Goal: Find specific page/section: Find specific page/section

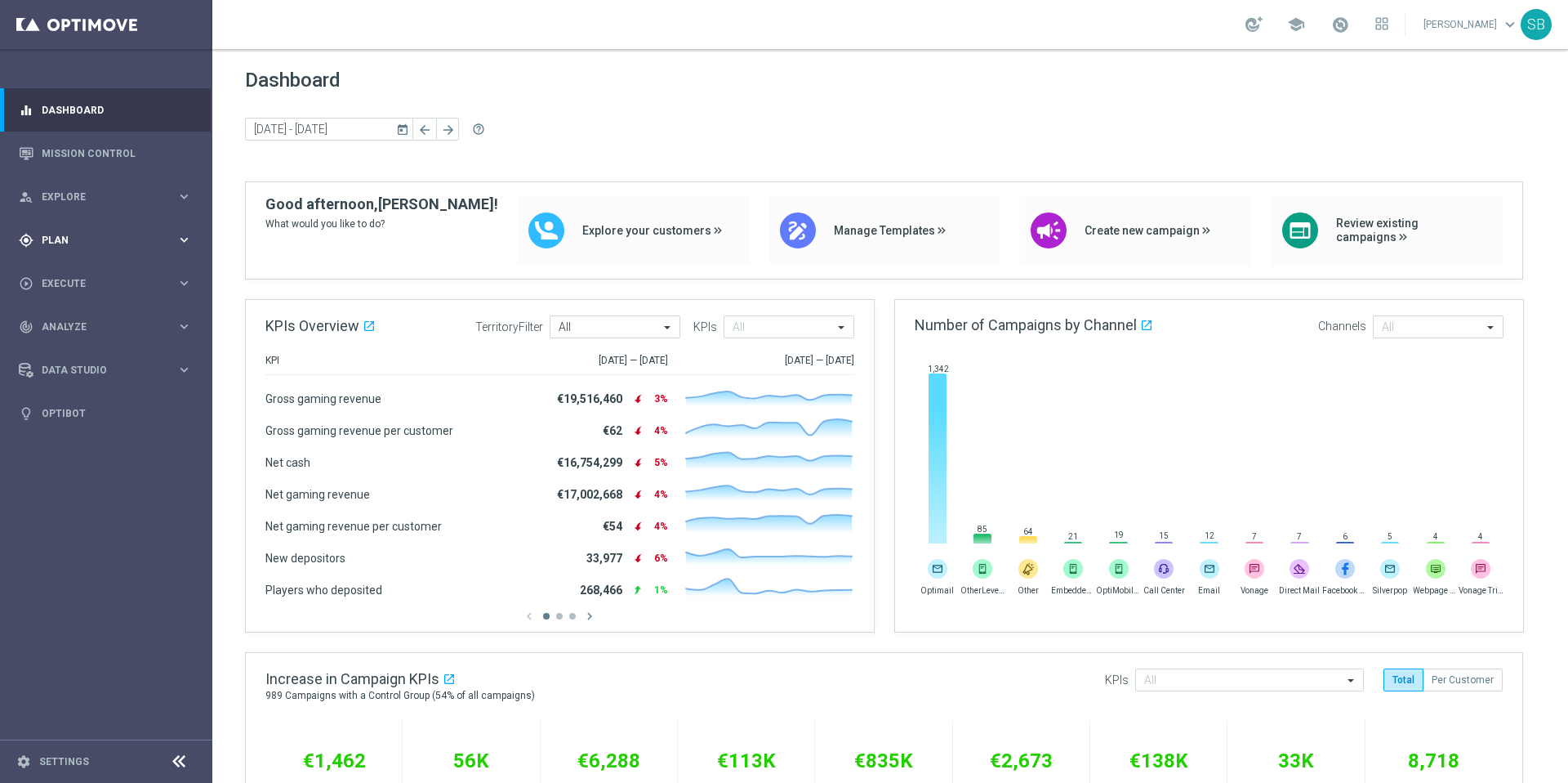
click at [74, 239] on span "Plan" at bounding box center [109, 240] width 135 height 10
click at [81, 319] on span "Templates" at bounding box center [101, 323] width 117 height 10
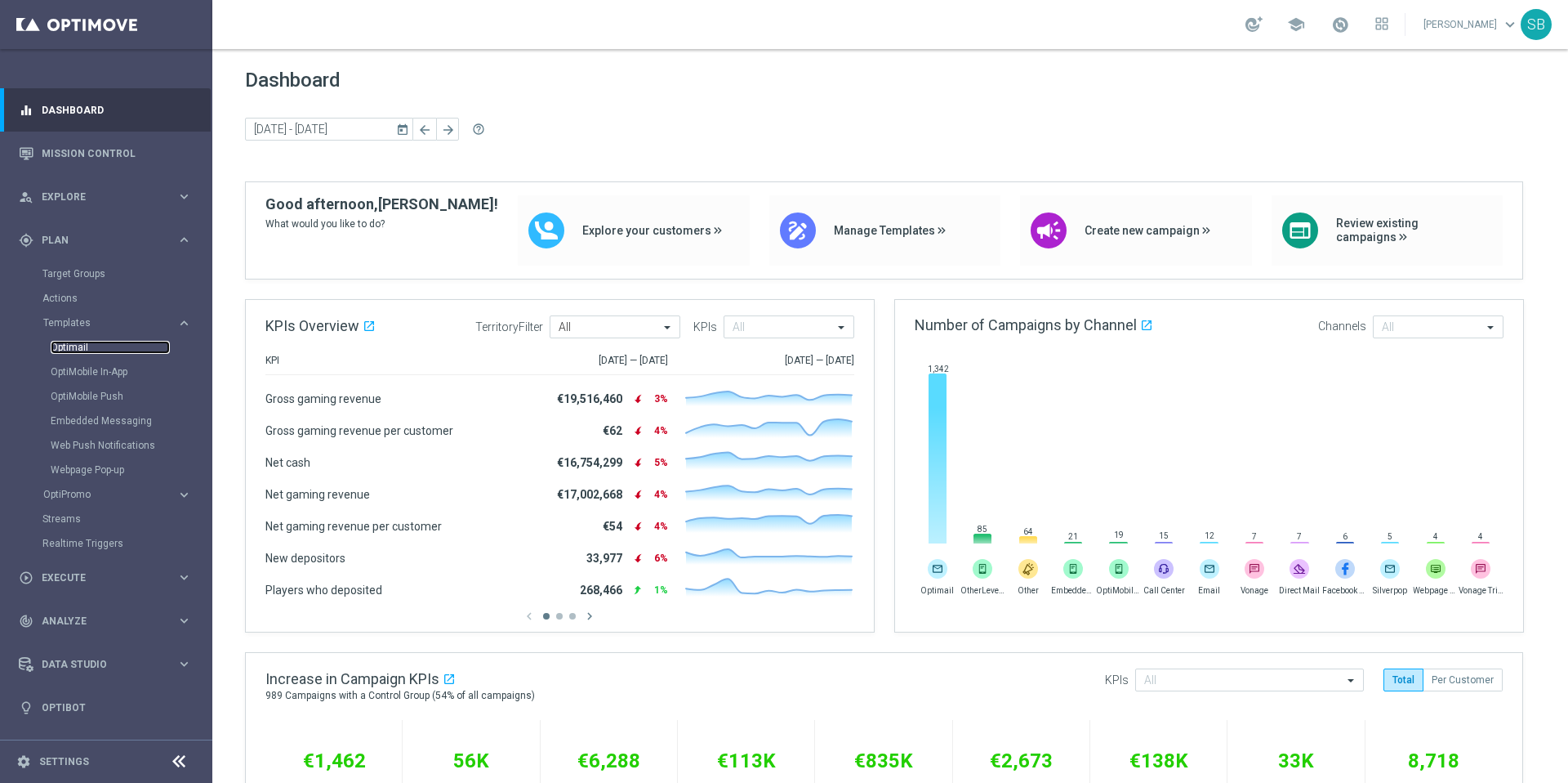
click at [74, 347] on link "Optimail" at bounding box center [109, 348] width 119 height 13
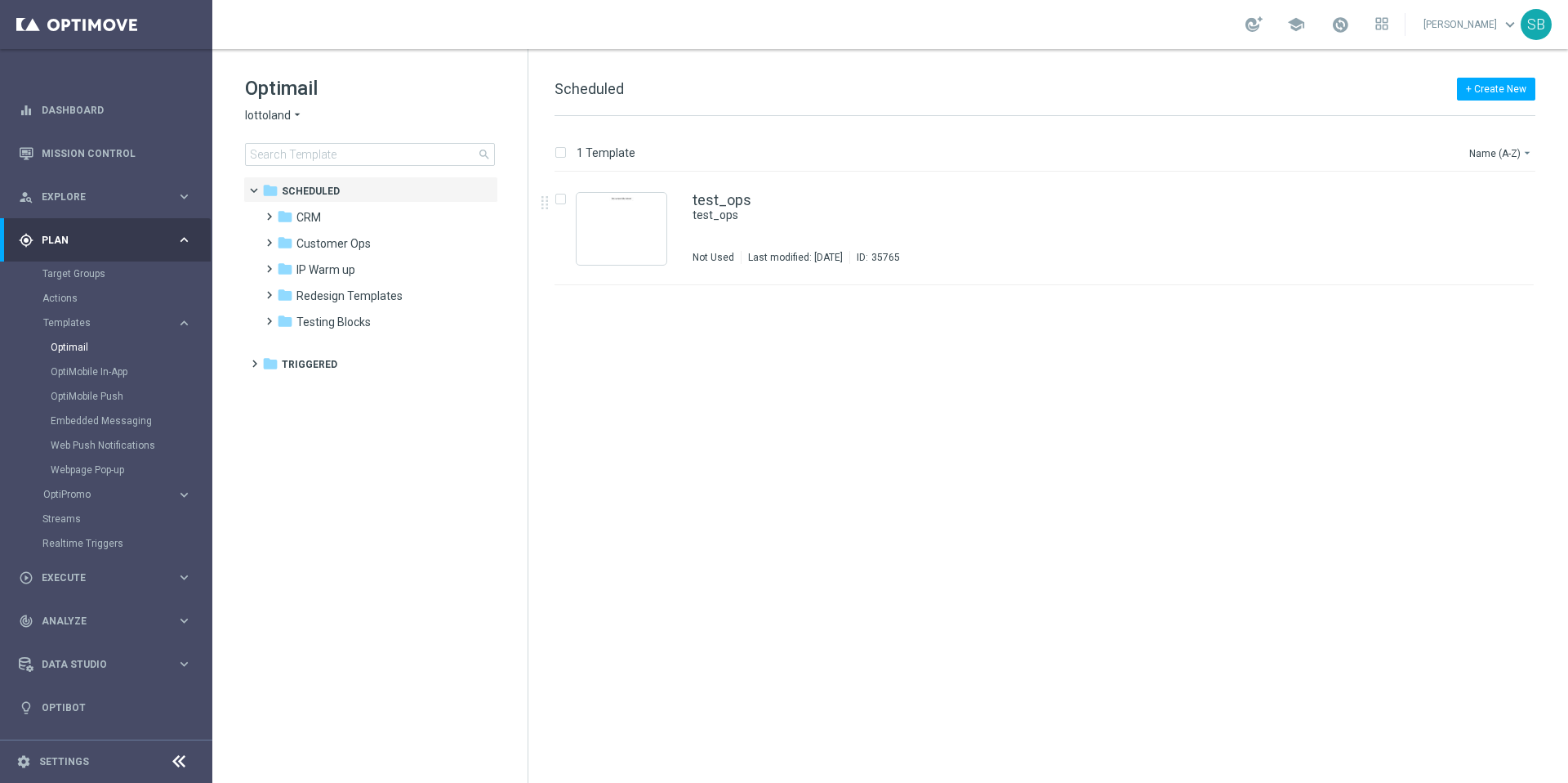
click at [296, 112] on icon "arrow_drop_down" at bounding box center [297, 115] width 13 height 15
click at [301, 136] on div "lottoland" at bounding box center [307, 133] width 123 height 20
click at [307, 158] on input at bounding box center [369, 154] width 249 height 23
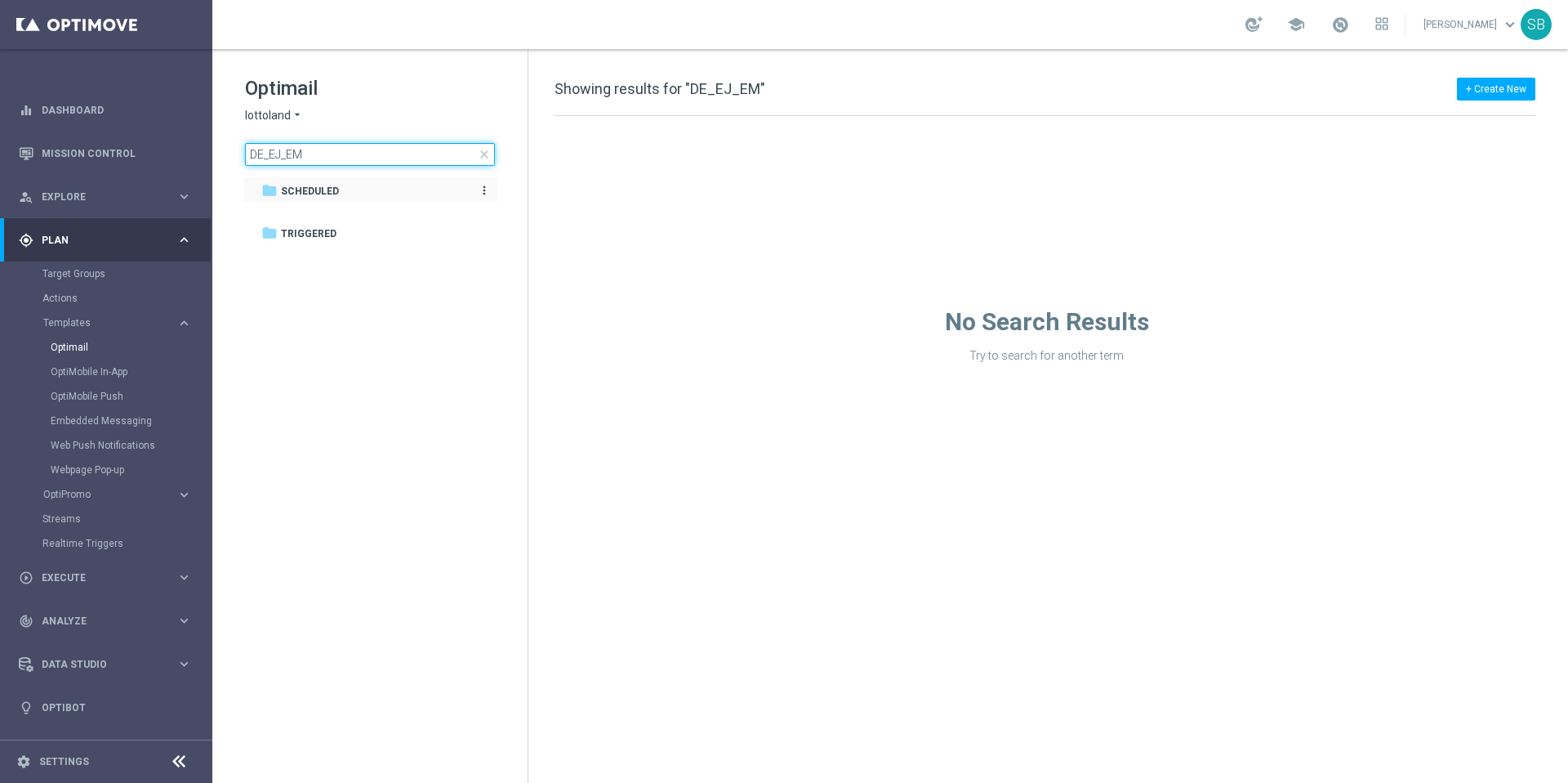
type input "DE_EJ_EM"
click at [268, 191] on icon "folder" at bounding box center [269, 190] width 16 height 16
drag, startPoint x: 308, startPoint y: 152, endPoint x: 247, endPoint y: 154, distance: 61.0
click at [247, 154] on input "DE_EJ_EM" at bounding box center [369, 154] width 249 height 23
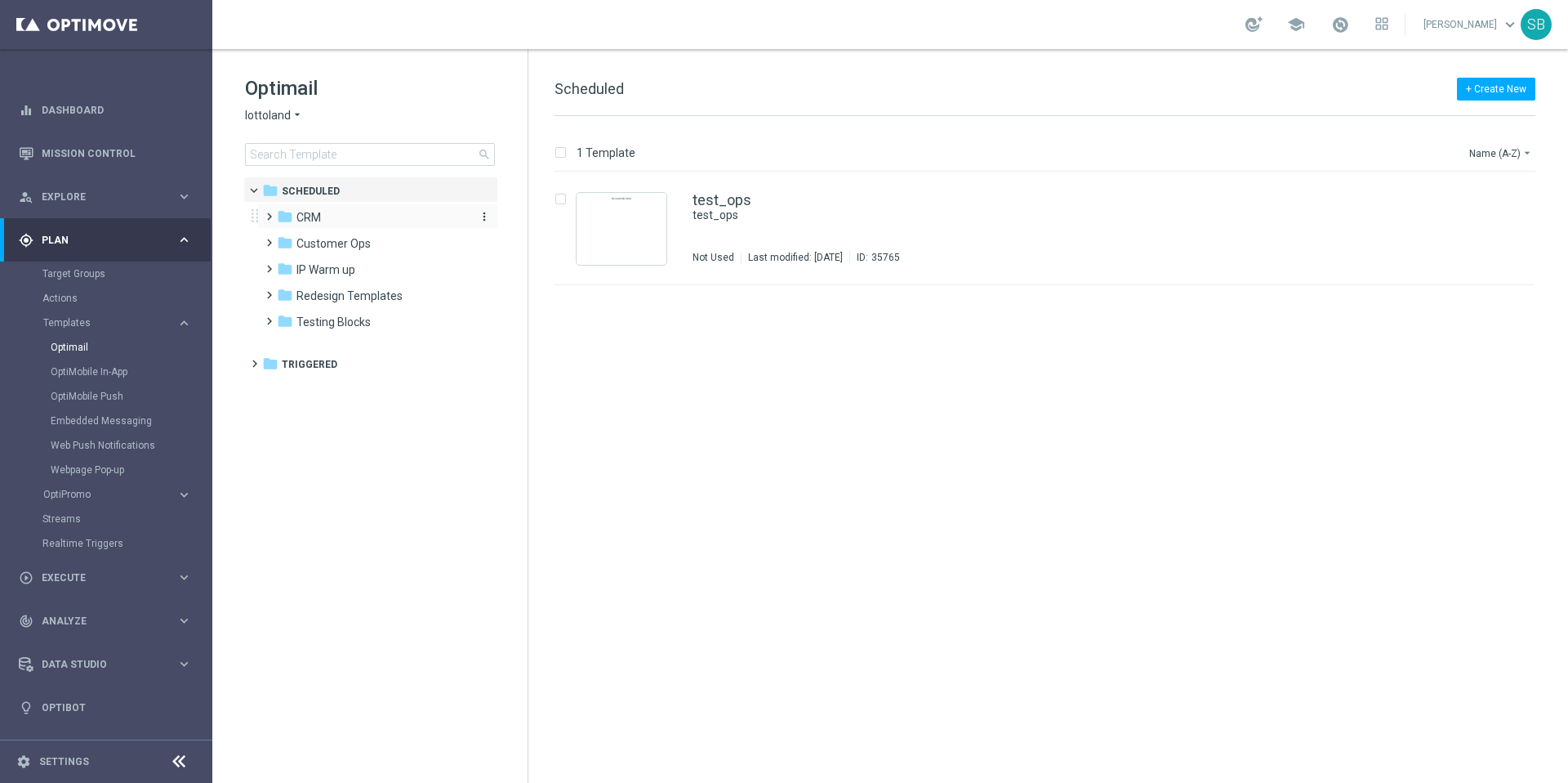
click at [289, 215] on icon "folder" at bounding box center [285, 216] width 16 height 16
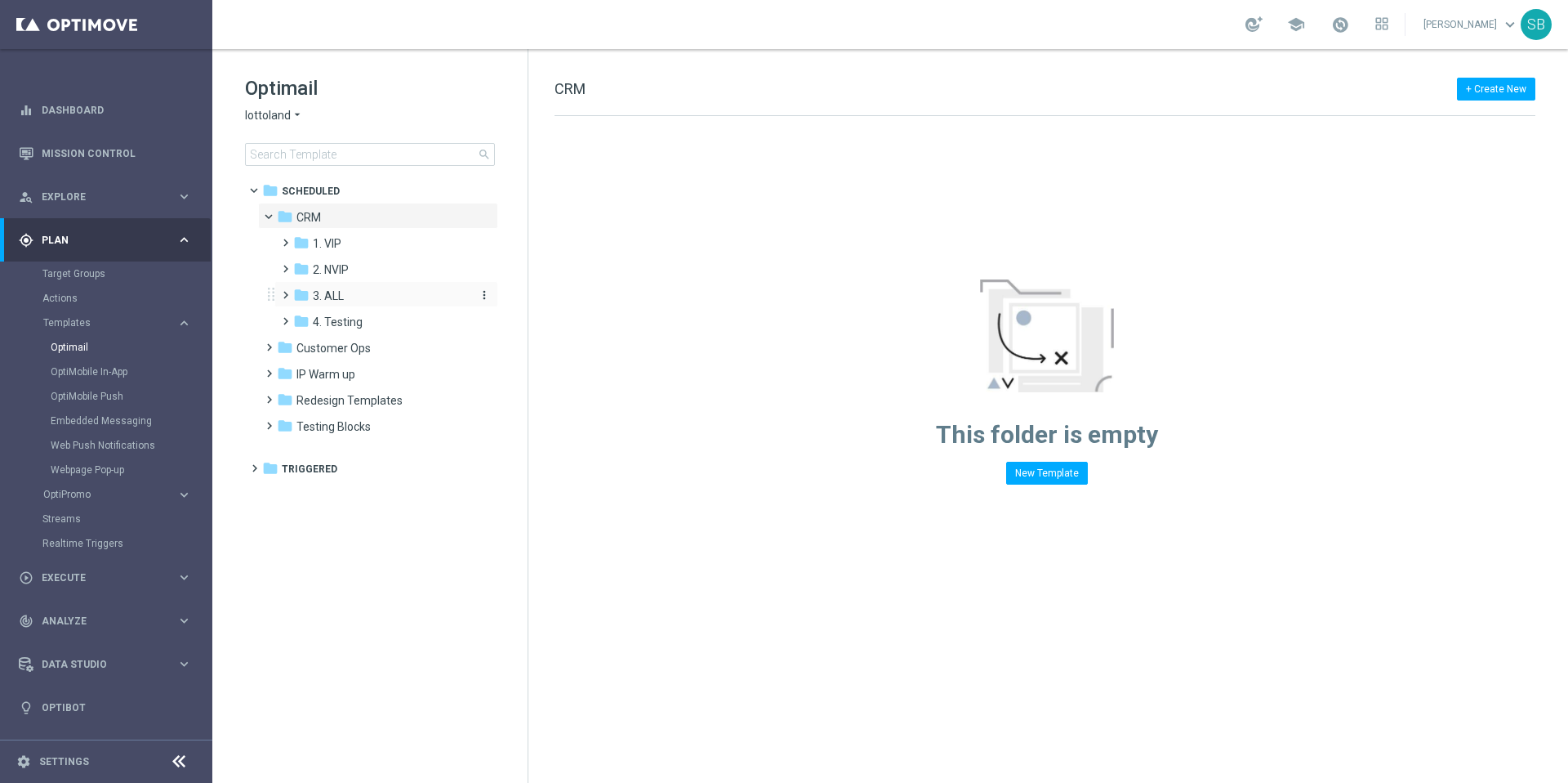
click at [308, 295] on icon "folder" at bounding box center [301, 294] width 16 height 16
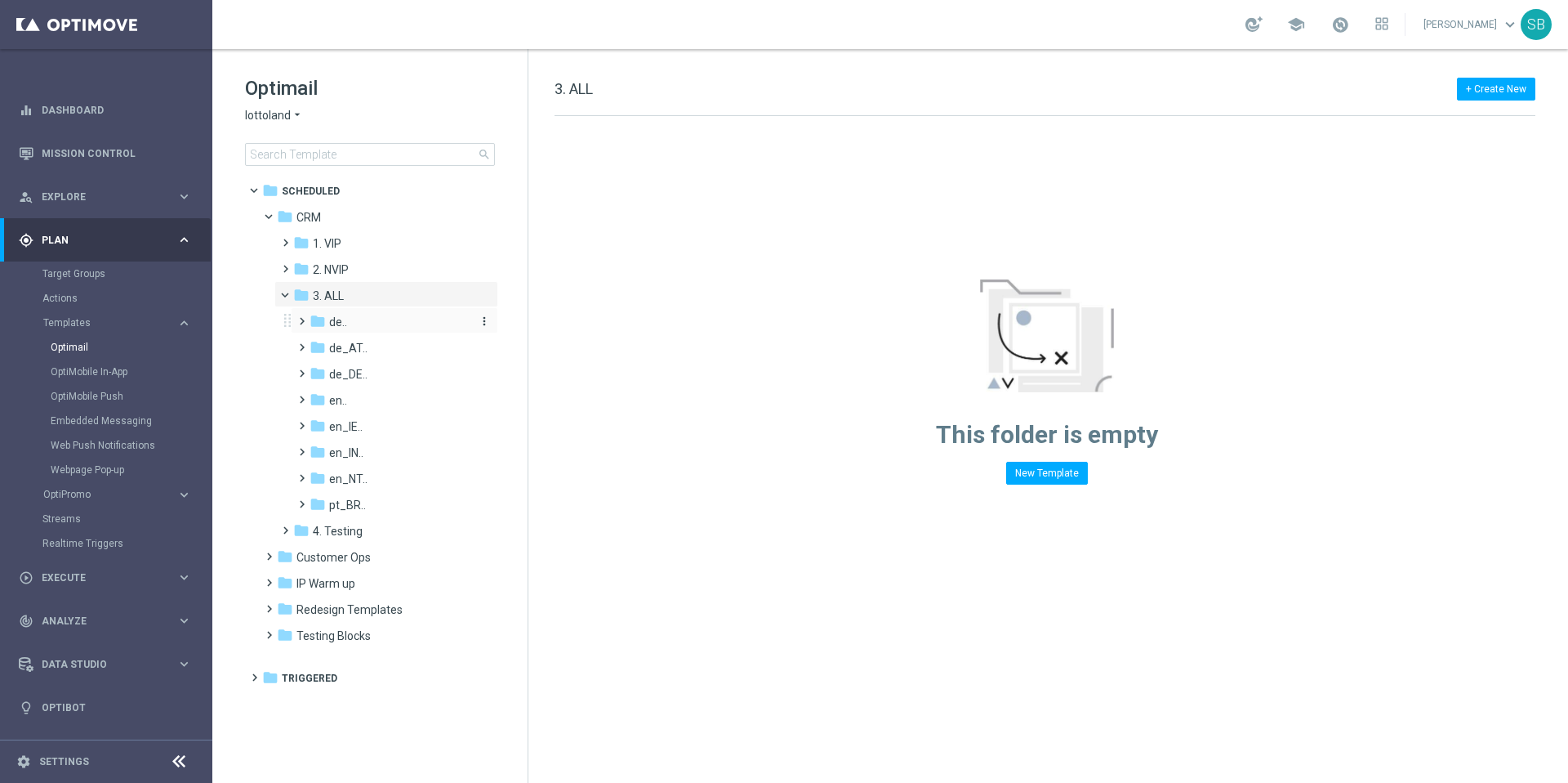
click at [317, 319] on icon "folder" at bounding box center [317, 321] width 16 height 16
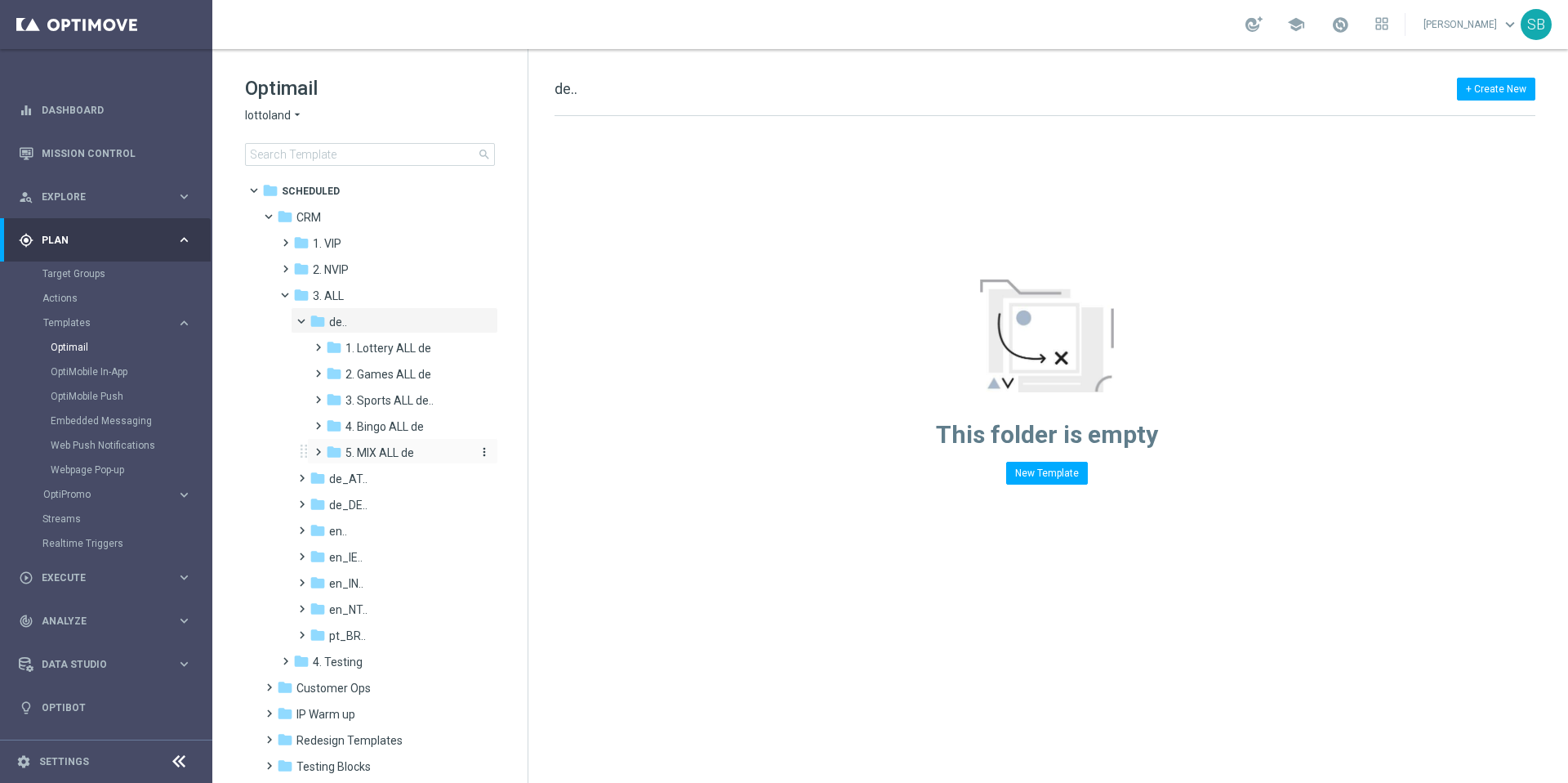
click at [339, 452] on icon "folder" at bounding box center [333, 452] width 16 height 16
click at [337, 348] on icon "folder" at bounding box center [333, 347] width 16 height 16
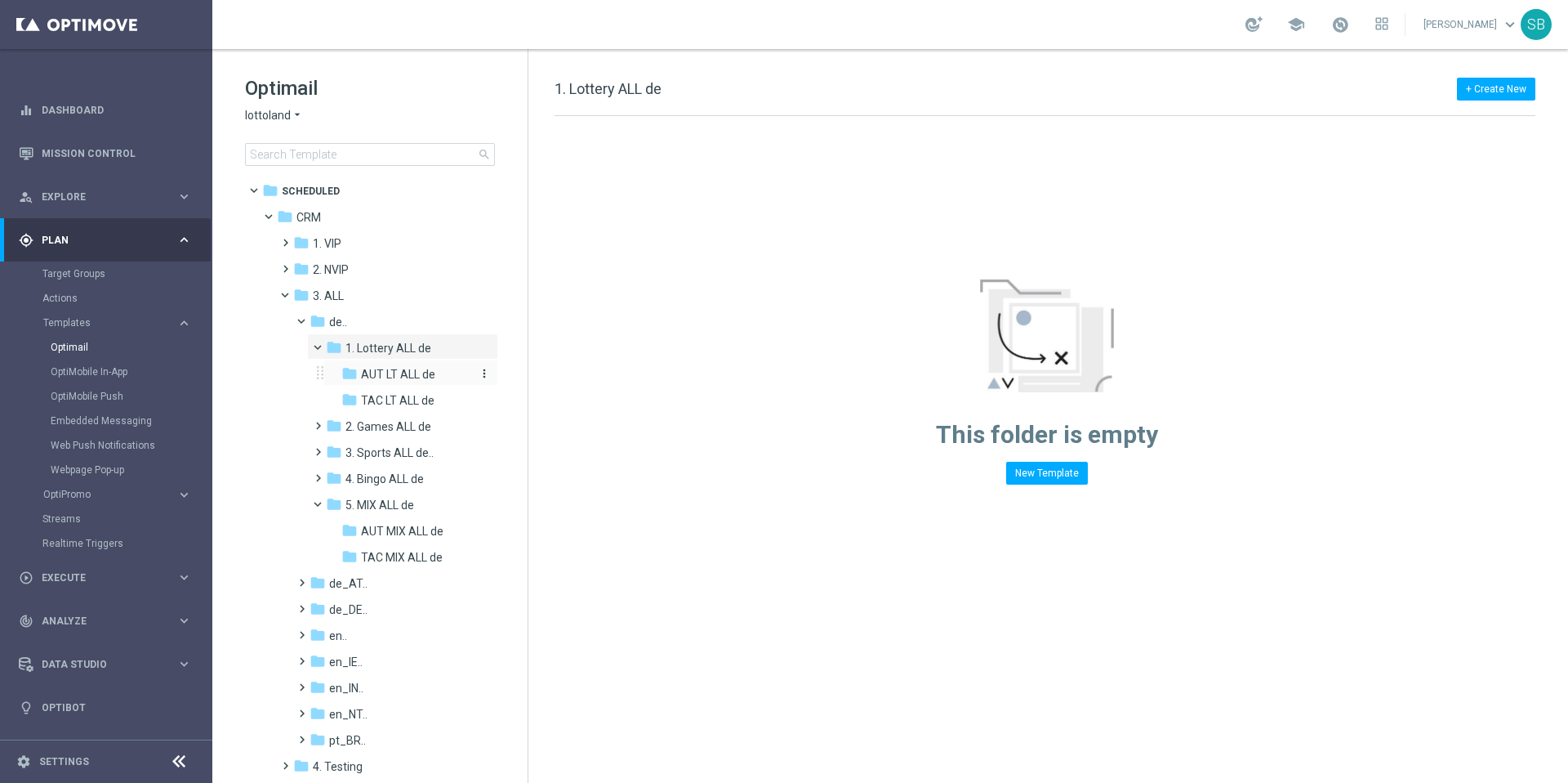
click at [351, 376] on icon "folder" at bounding box center [349, 372] width 16 height 16
click at [352, 397] on icon "folder" at bounding box center [349, 399] width 16 height 16
click at [350, 378] on icon "folder" at bounding box center [349, 372] width 16 height 16
click at [339, 668] on span "en_IE.." at bounding box center [346, 661] width 33 height 14
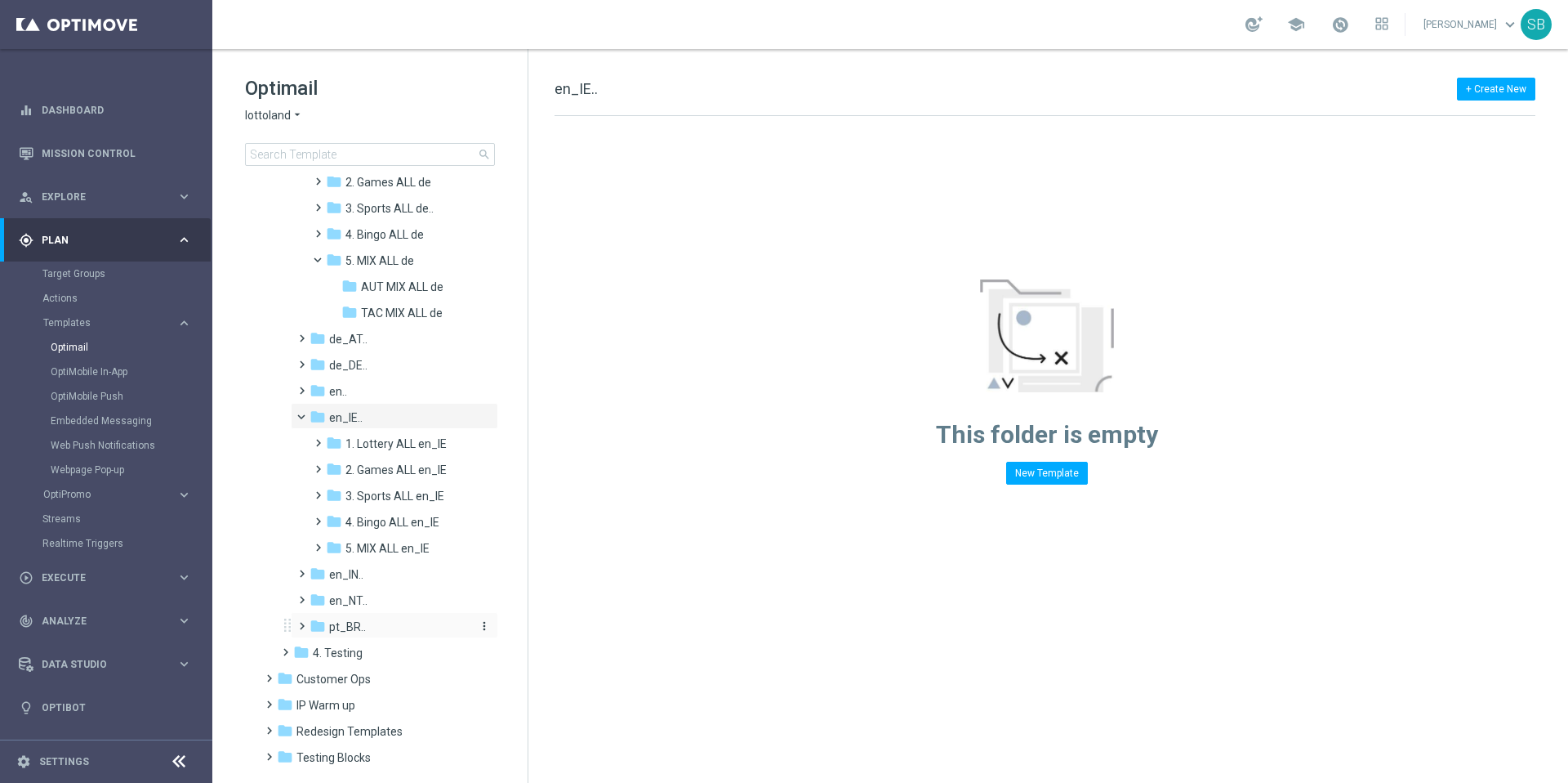
scroll to position [252, 0]
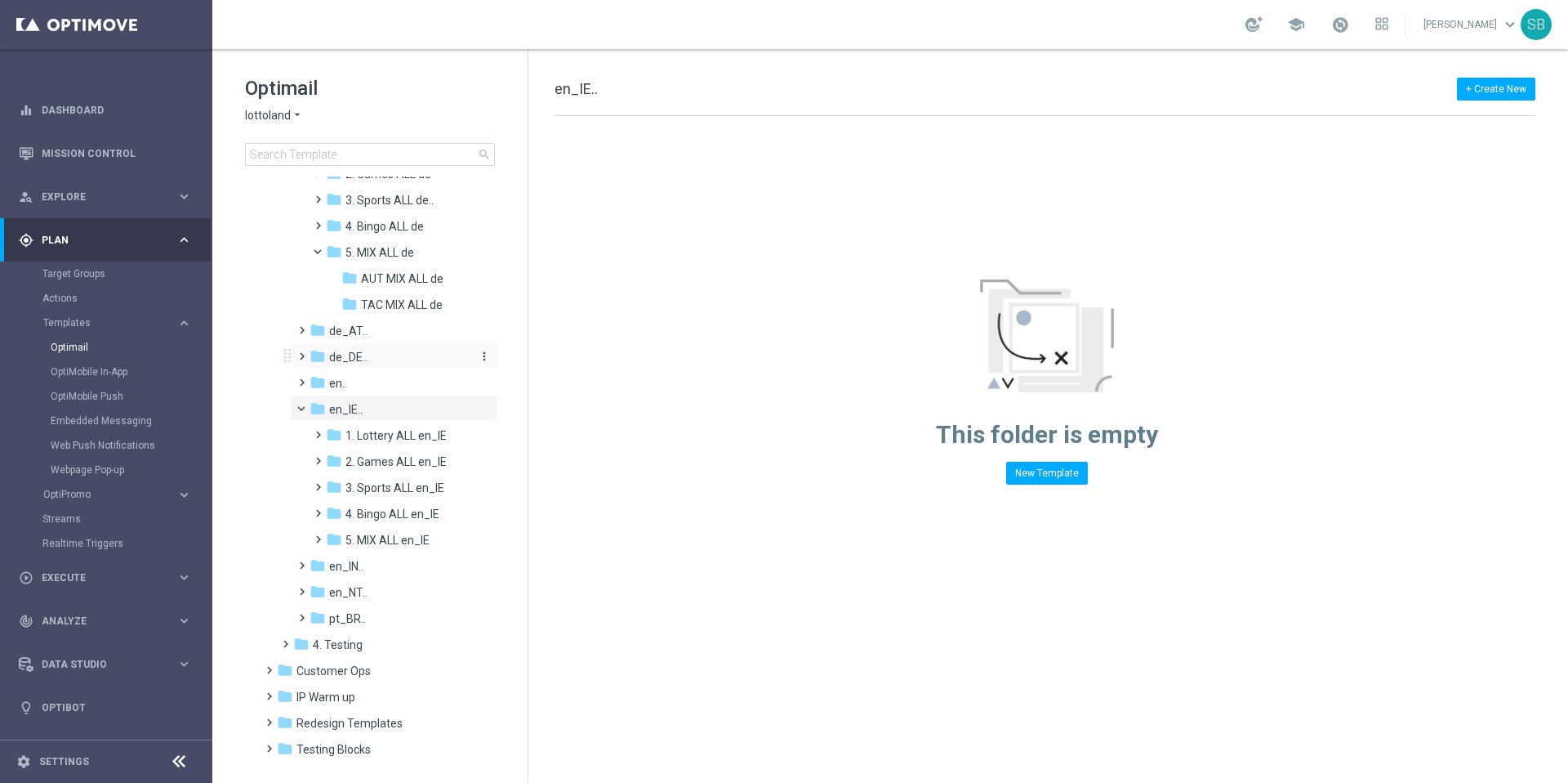
click at [321, 358] on icon "folder" at bounding box center [317, 355] width 16 height 16
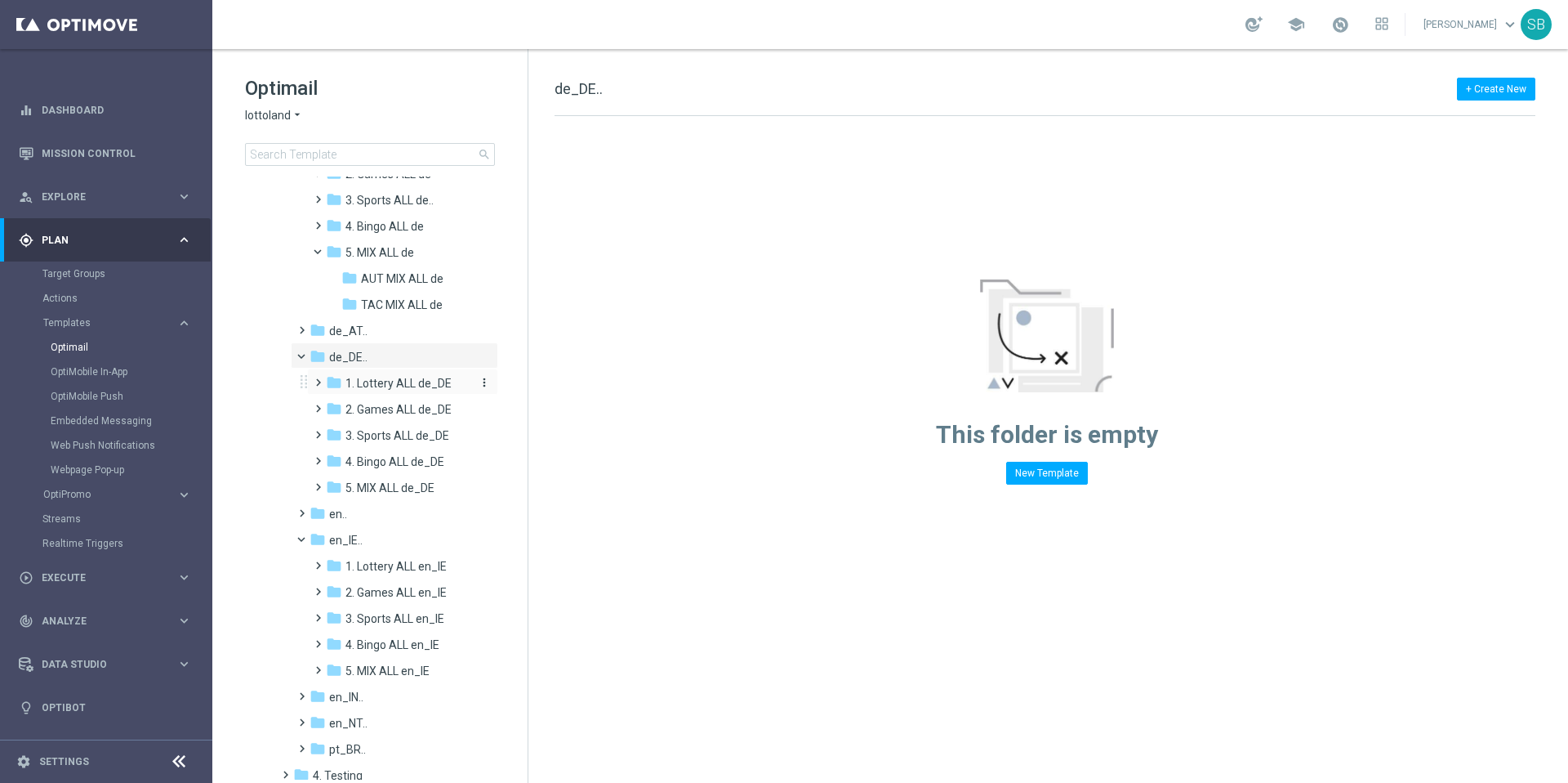
click at [330, 383] on icon "folder" at bounding box center [333, 382] width 16 height 16
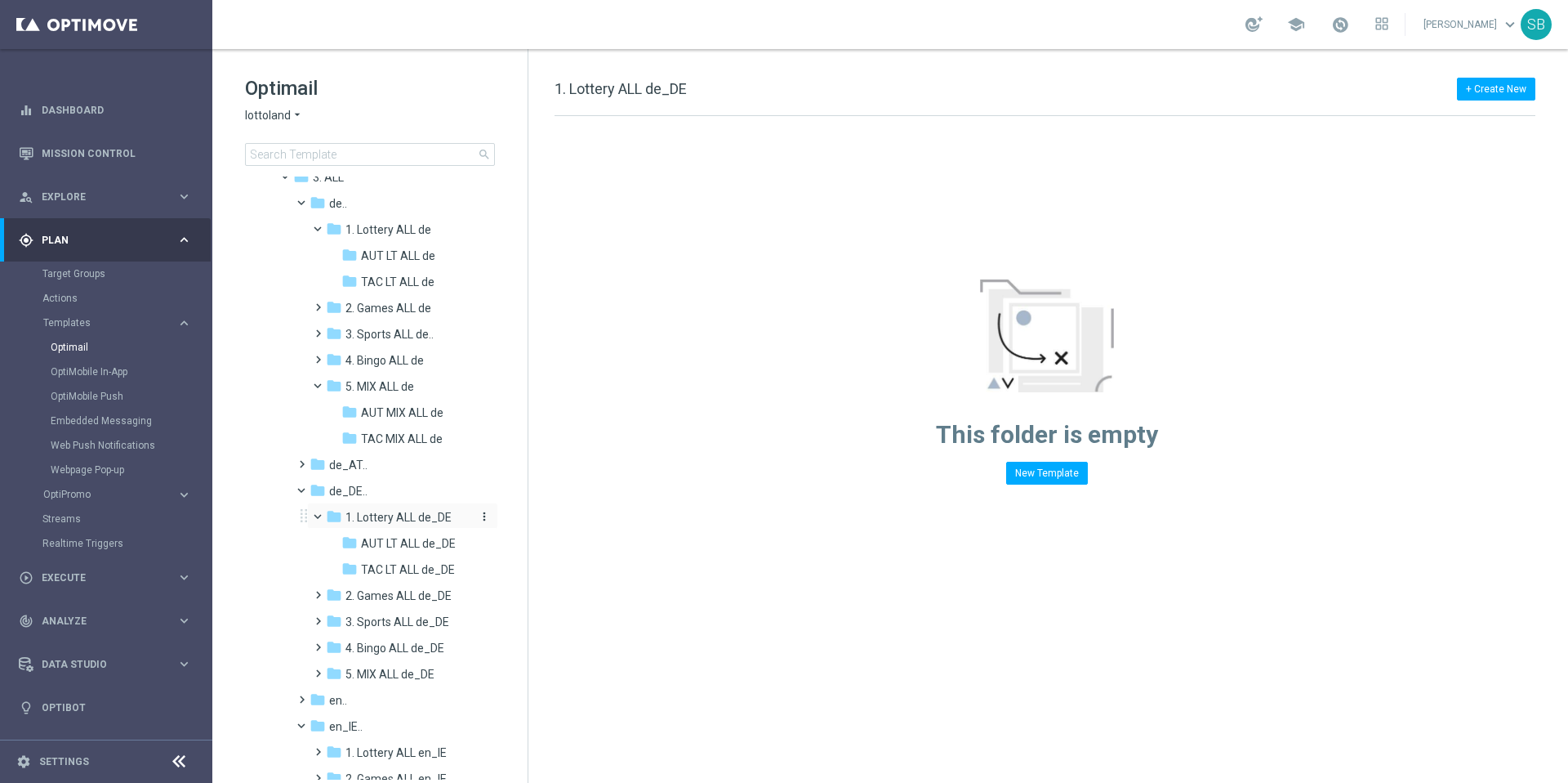
scroll to position [118, 0]
click at [317, 208] on icon "folder" at bounding box center [317, 203] width 16 height 16
click at [332, 231] on icon "folder" at bounding box center [333, 229] width 16 height 16
click at [350, 256] on icon "folder" at bounding box center [349, 255] width 16 height 16
click at [349, 282] on icon "folder" at bounding box center [349, 281] width 16 height 16
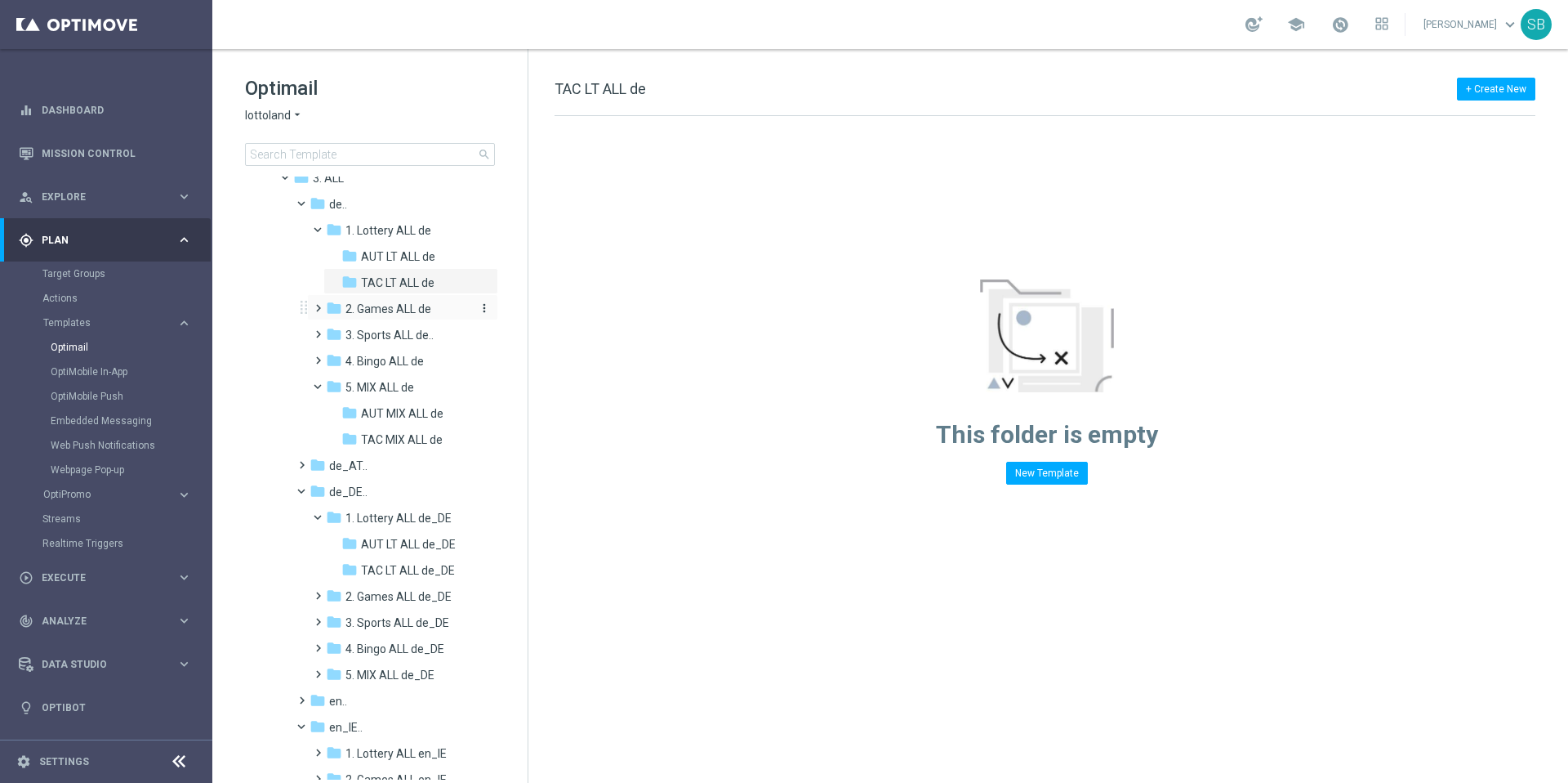
click at [339, 310] on icon "folder" at bounding box center [333, 308] width 16 height 16
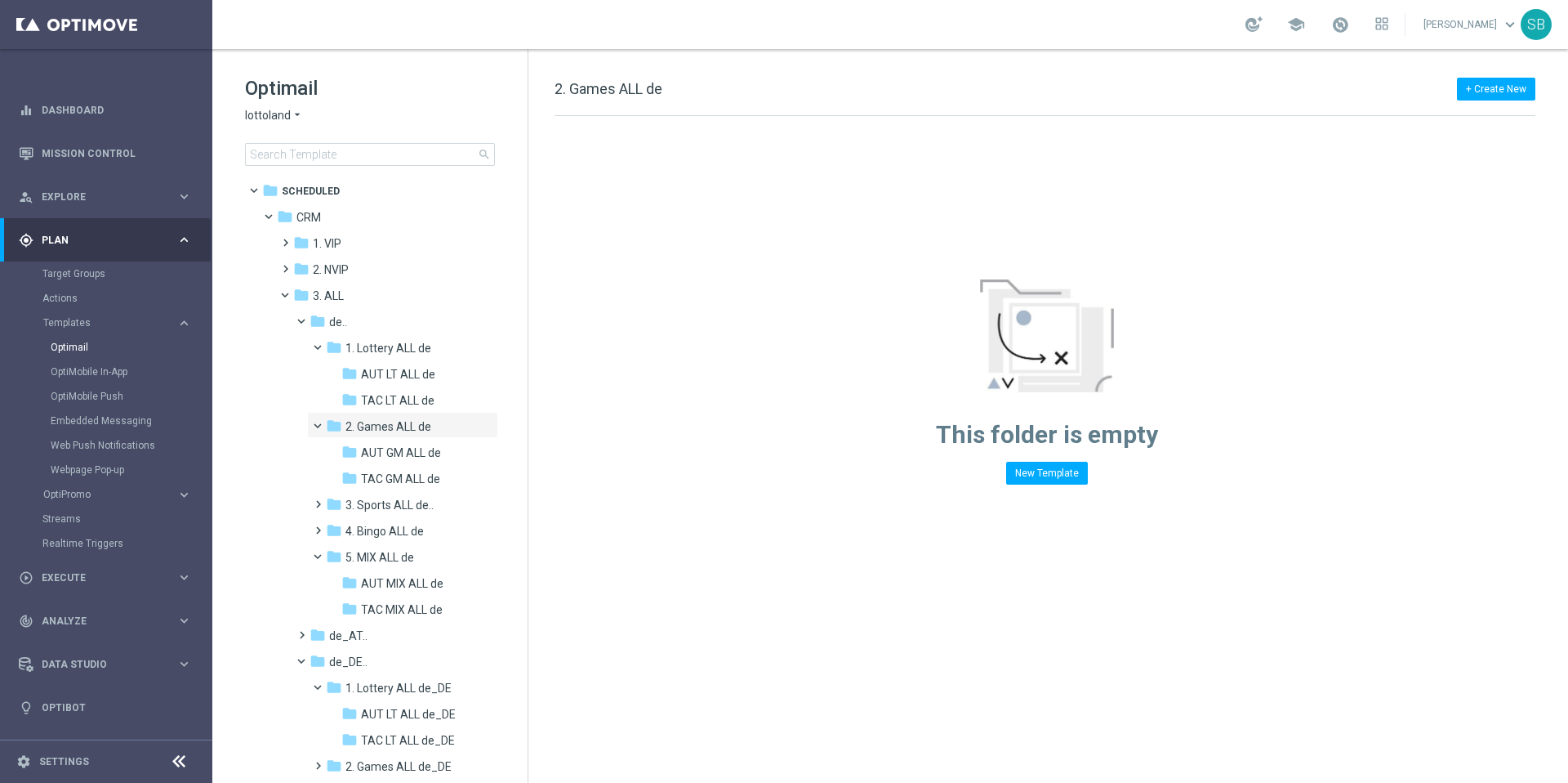
click at [295, 115] on icon "arrow_drop_down" at bounding box center [297, 115] width 13 height 15
click at [0, 0] on span "KenoGO" at bounding box center [0, 0] width 0 height 0
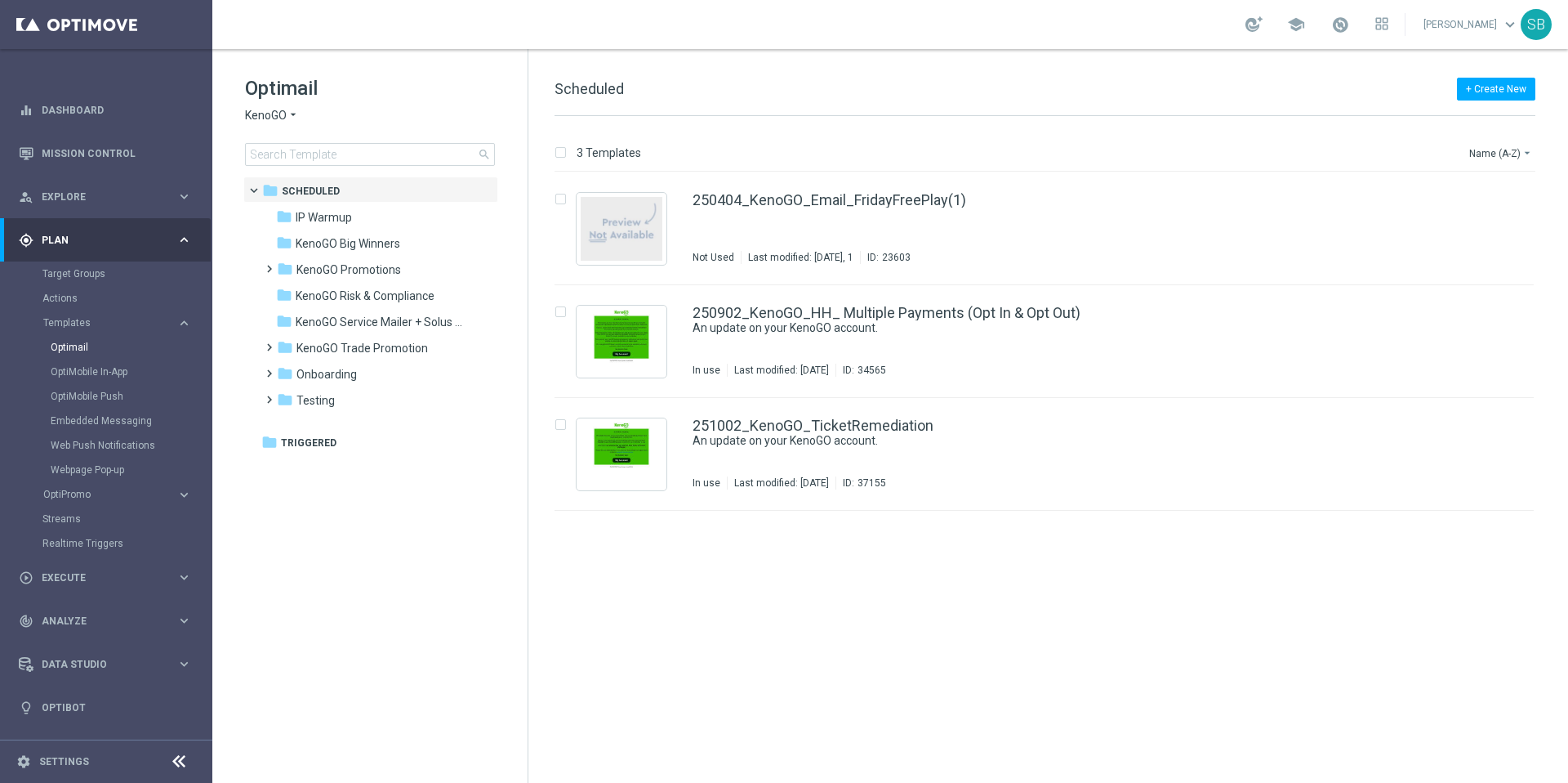
click at [291, 114] on icon "arrow_drop_down" at bounding box center [293, 115] width 13 height 15
click at [0, 0] on span "lottoland" at bounding box center [0, 0] width 0 height 0
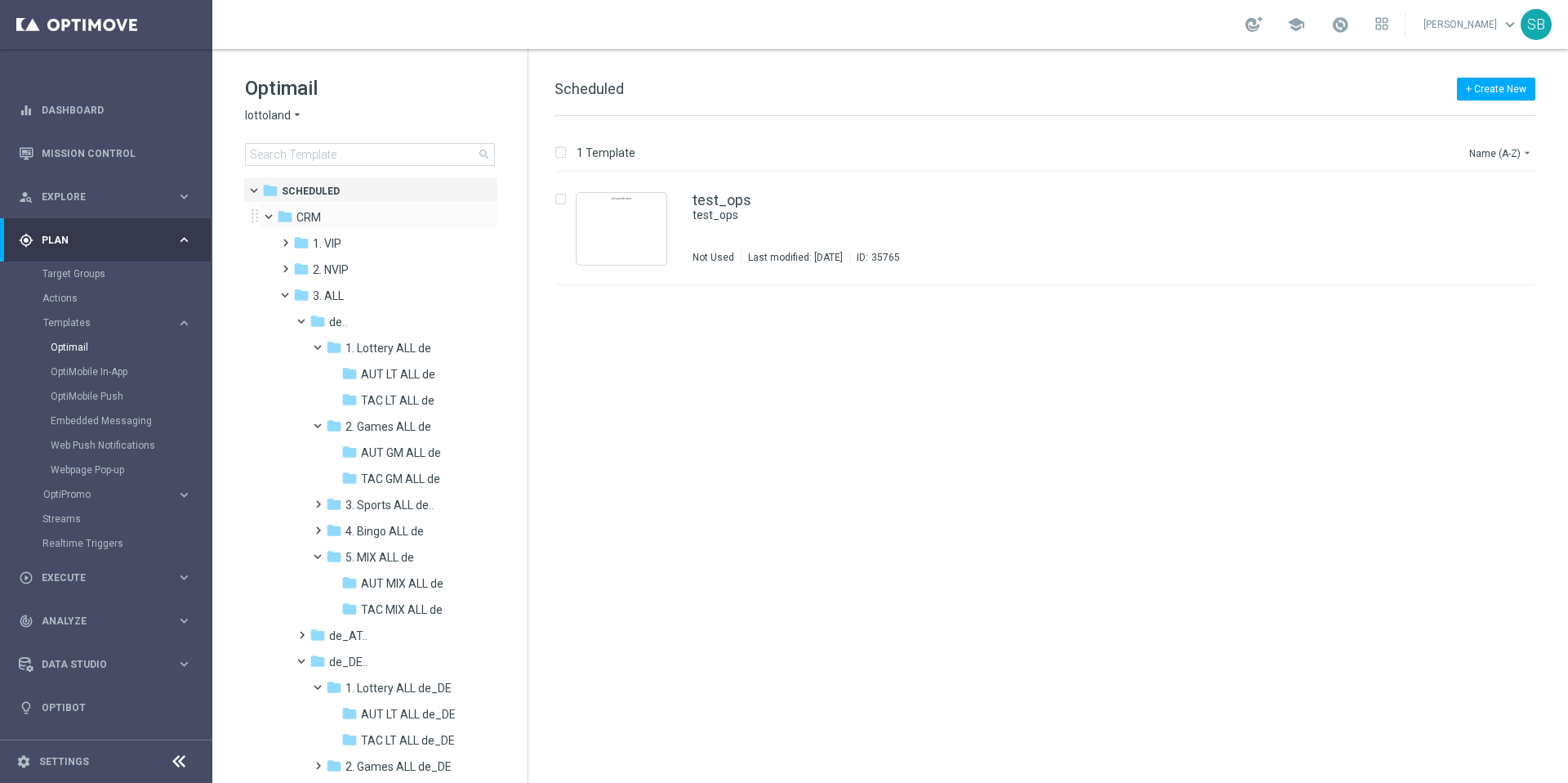
click at [273, 215] on span at bounding box center [276, 213] width 7 height 8
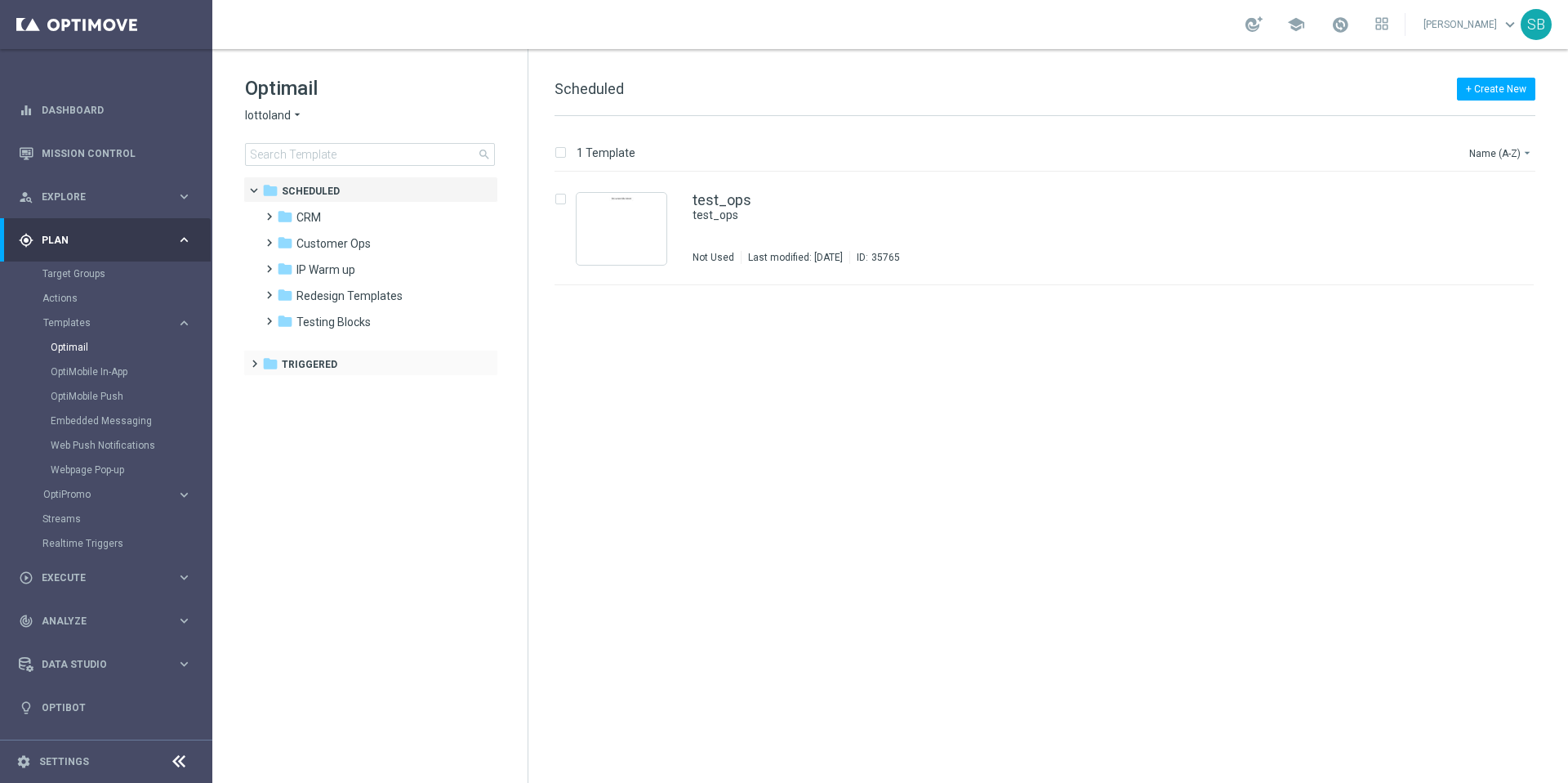
click at [255, 359] on span at bounding box center [251, 356] width 8 height 7
click at [285, 388] on icon "folder" at bounding box center [285, 390] width 16 height 16
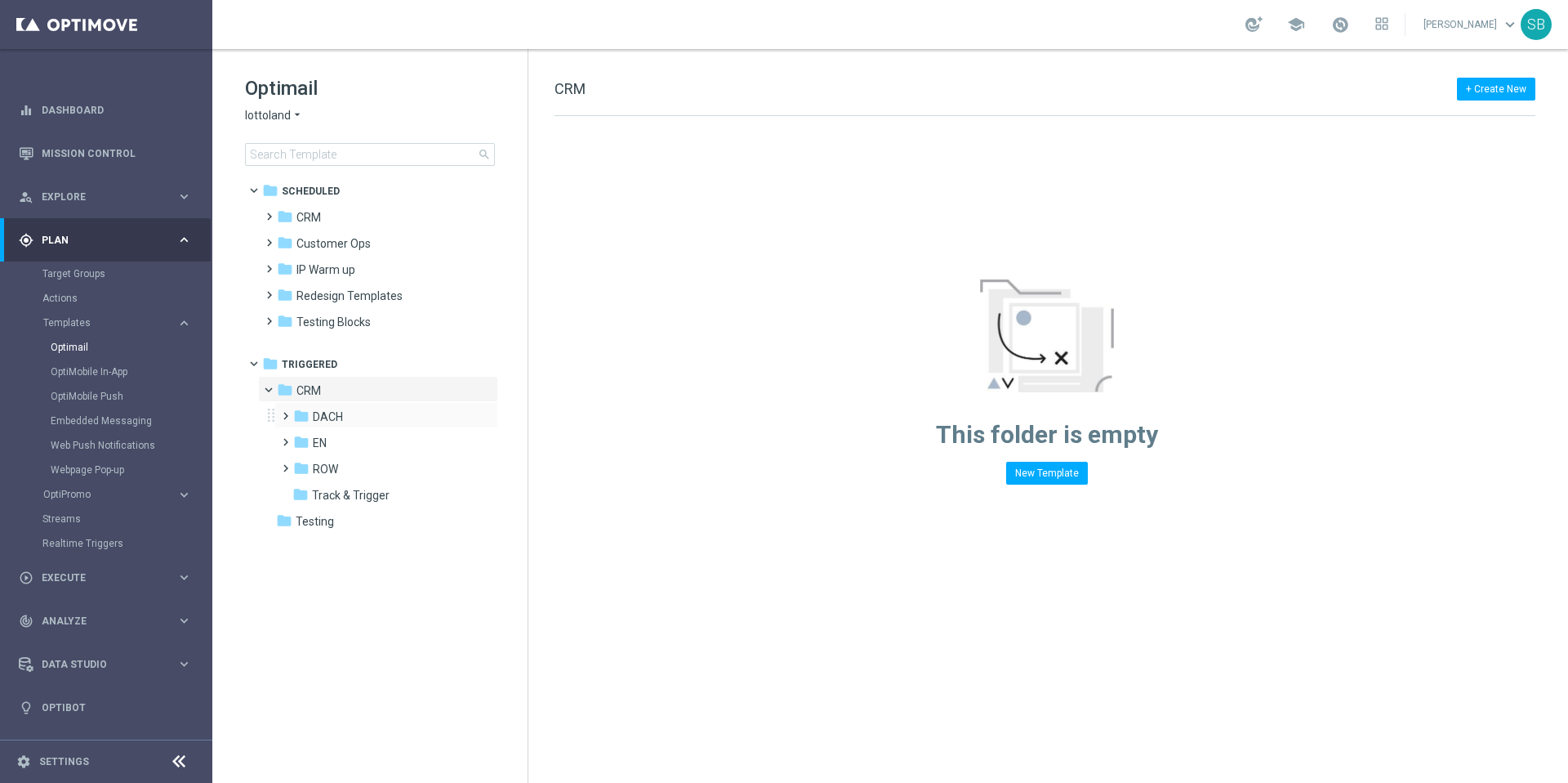
click at [286, 412] on span at bounding box center [283, 408] width 8 height 7
click at [302, 416] on icon "folder" at bounding box center [301, 415] width 16 height 16
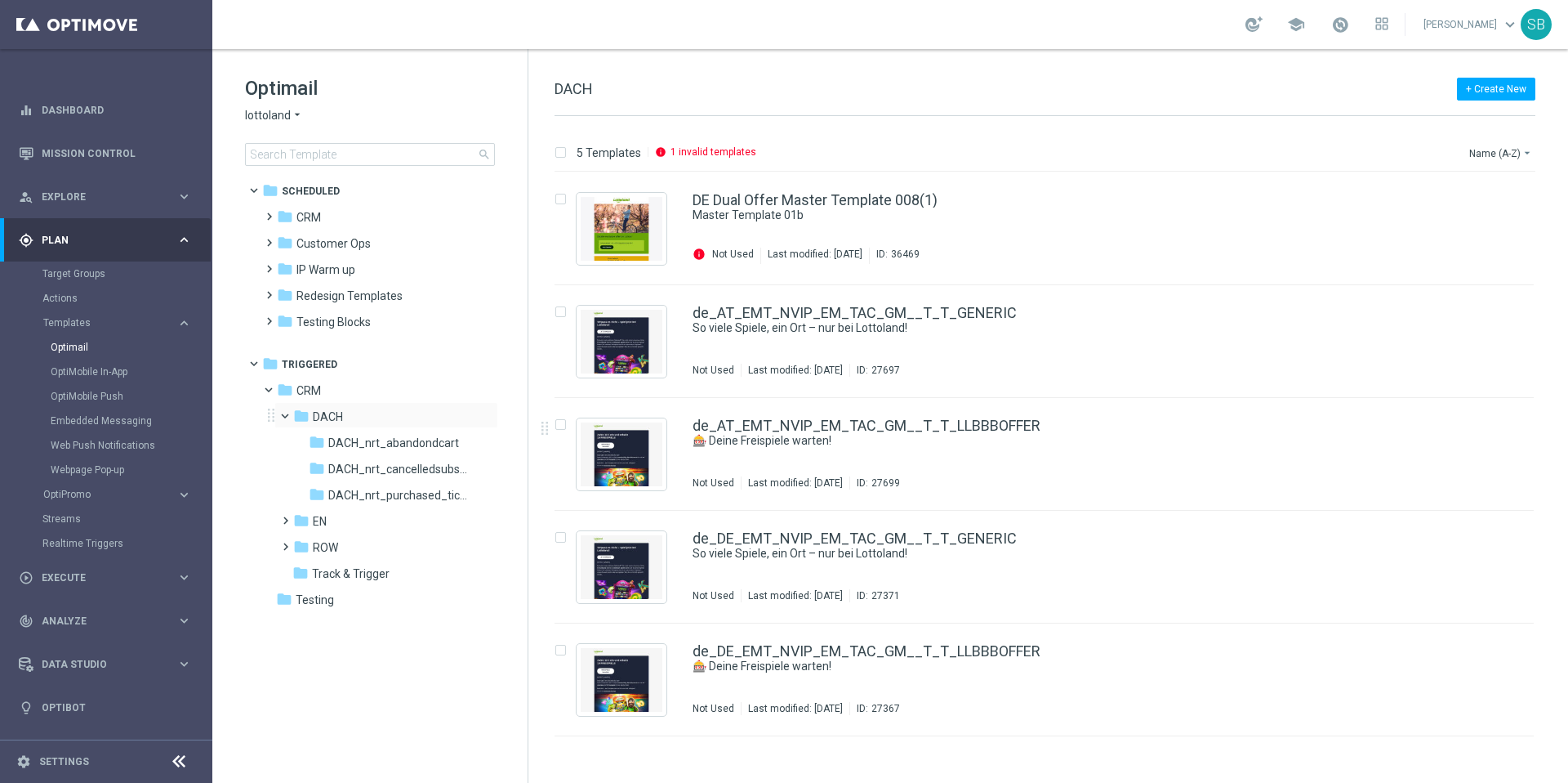
click at [289, 414] on span at bounding box center [292, 412] width 7 height 8
click at [286, 464] on span at bounding box center [283, 460] width 8 height 7
click at [289, 468] on span at bounding box center [292, 465] width 7 height 8
click at [286, 438] on span at bounding box center [283, 434] width 8 height 7
click at [289, 442] on span at bounding box center [292, 438] width 7 height 8
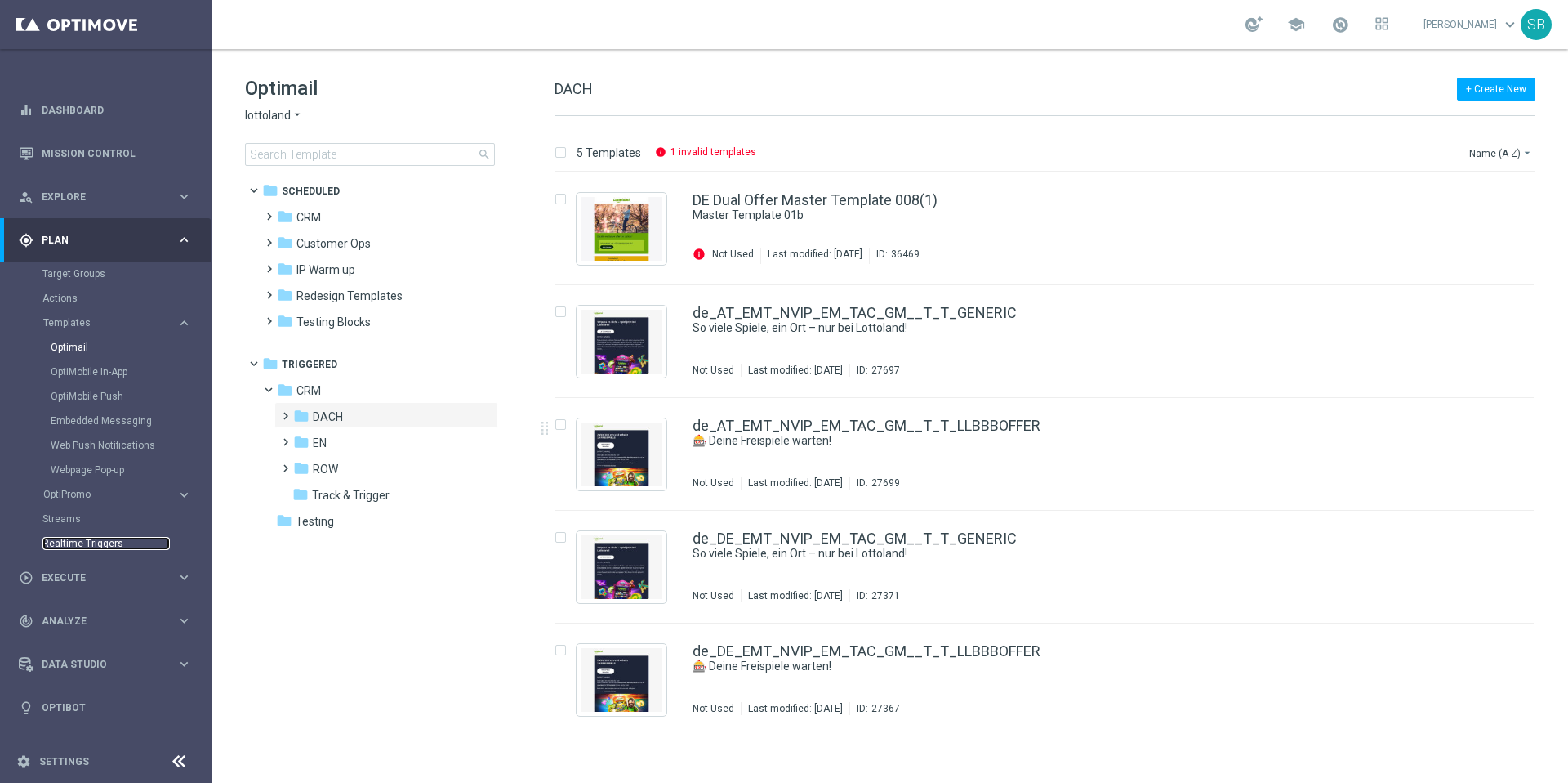
click at [89, 545] on link "Realtime Triggers" at bounding box center [107, 544] width 128 height 13
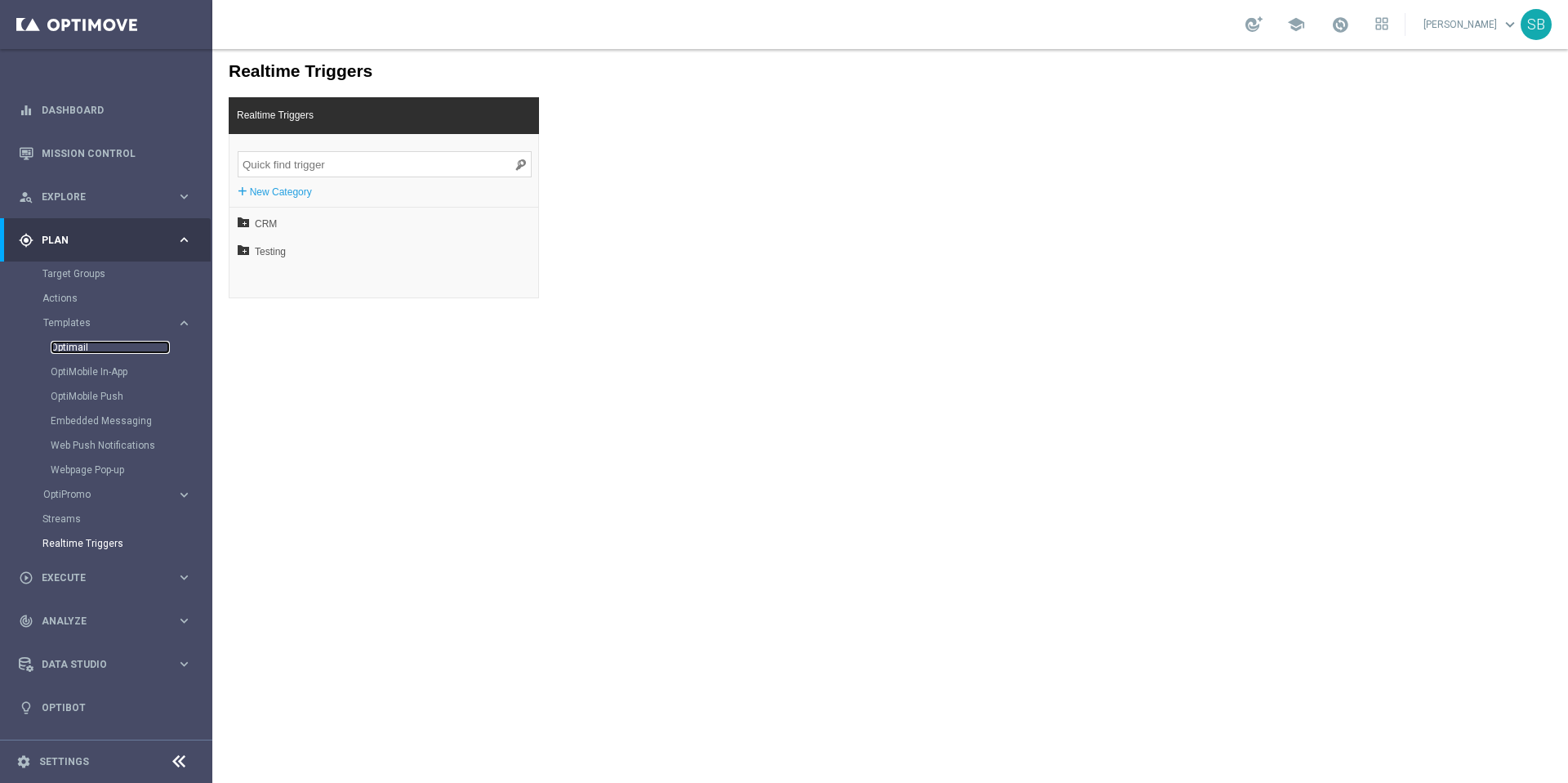
click at [69, 352] on link "Optimail" at bounding box center [109, 348] width 119 height 13
